Goal: Task Accomplishment & Management: Manage account settings

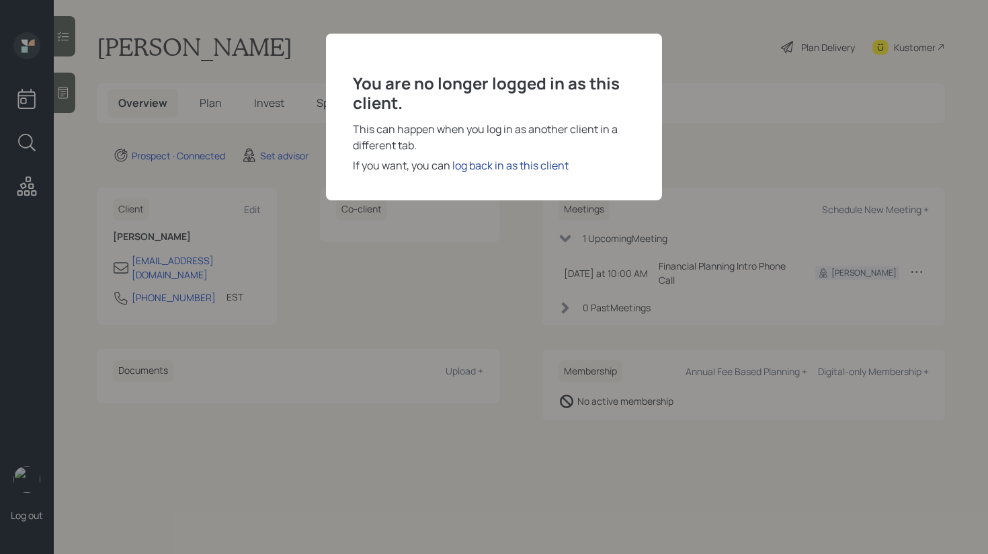
click at [514, 168] on div "log back in as this client" at bounding box center [510, 165] width 116 height 16
